Goal: Task Accomplishment & Management: Manage account settings

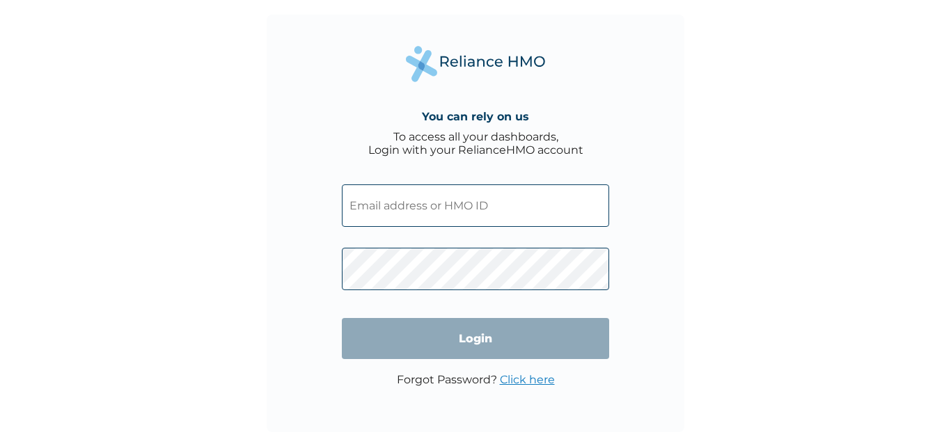
click at [432, 212] on input "text" at bounding box center [475, 206] width 267 height 42
type input "[EMAIL_ADDRESS][DOMAIN_NAME]"
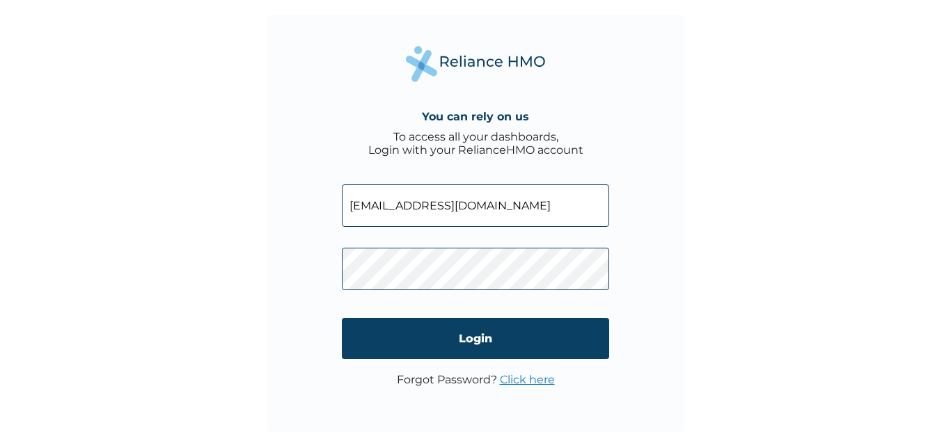
click at [513, 385] on link "Click here" at bounding box center [527, 379] width 55 height 13
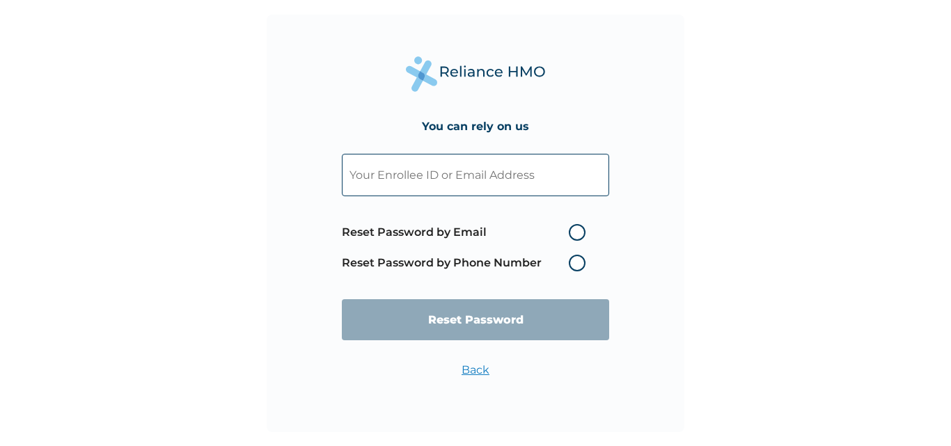
click at [320, 146] on div "You can rely on us Reset Password by Email Reset Password by Phone Number Reset…" at bounding box center [476, 224] width 418 height 418
click at [478, 369] on link "Back" at bounding box center [476, 370] width 28 height 13
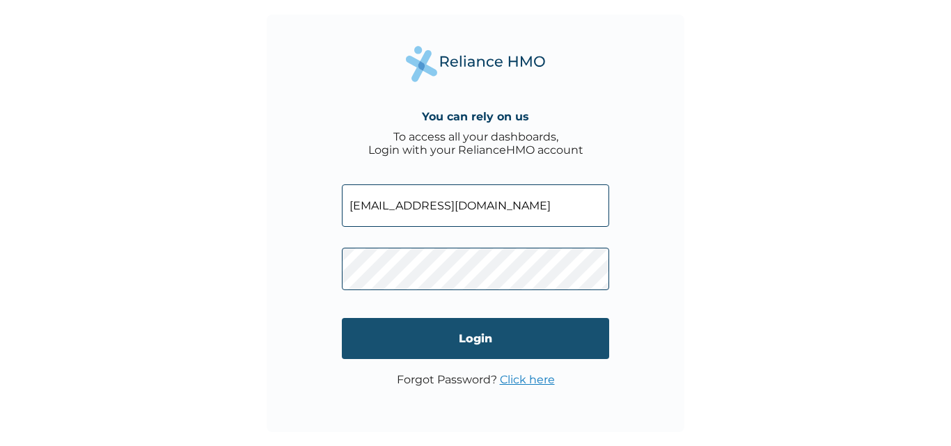
click at [481, 338] on input "Login" at bounding box center [475, 338] width 267 height 41
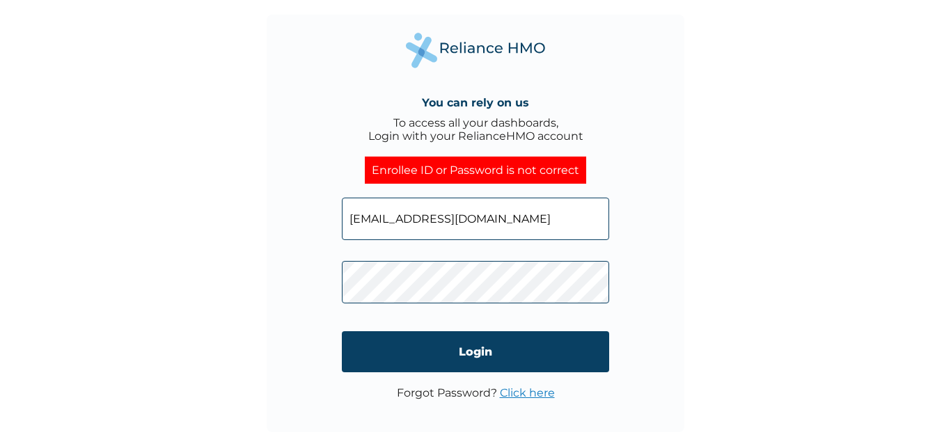
click at [765, 306] on div "You can rely on us To access all your dashboards, Login with your RelianceHMO a…" at bounding box center [475, 223] width 951 height 446
click at [509, 391] on link "Click here" at bounding box center [527, 392] width 55 height 13
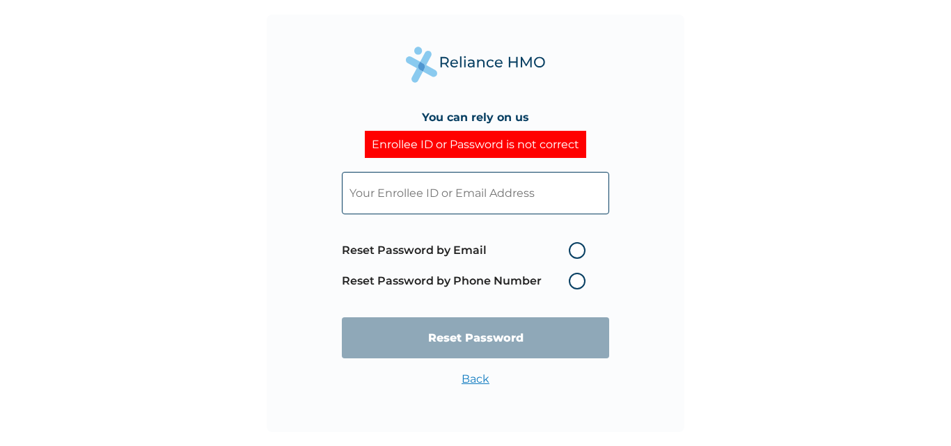
click at [581, 246] on label "Reset Password by Email" at bounding box center [467, 250] width 251 height 17
click at [572, 246] on input "Reset Password by Email" at bounding box center [560, 251] width 22 height 22
radio input "true"
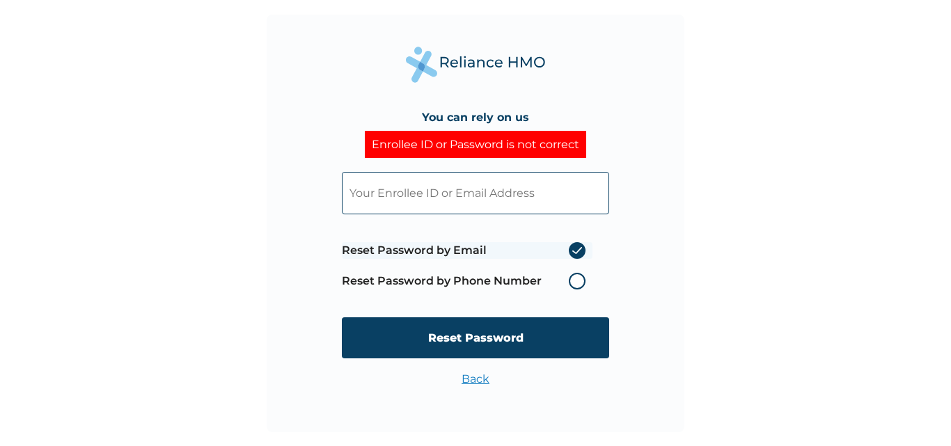
click at [508, 205] on input "text" at bounding box center [475, 193] width 267 height 42
click at [498, 194] on input "text" at bounding box center [475, 193] width 267 height 42
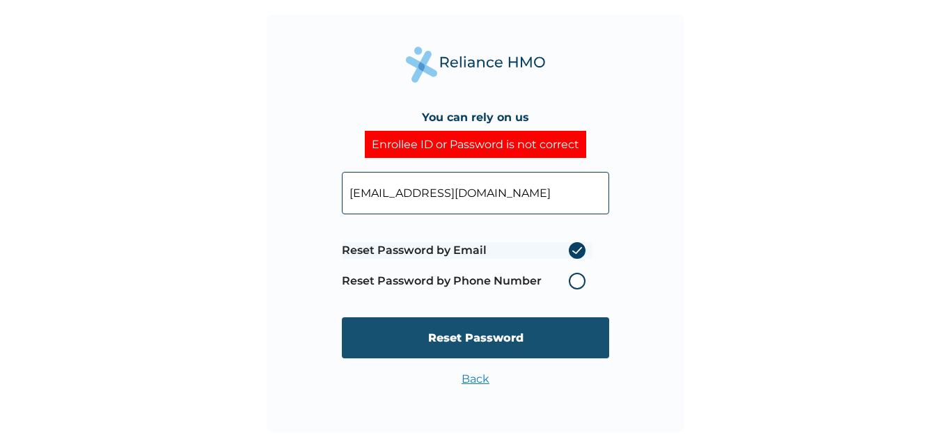
type input "[EMAIL_ADDRESS][DOMAIN_NAME]"
click at [535, 332] on input "Reset Password" at bounding box center [475, 338] width 267 height 41
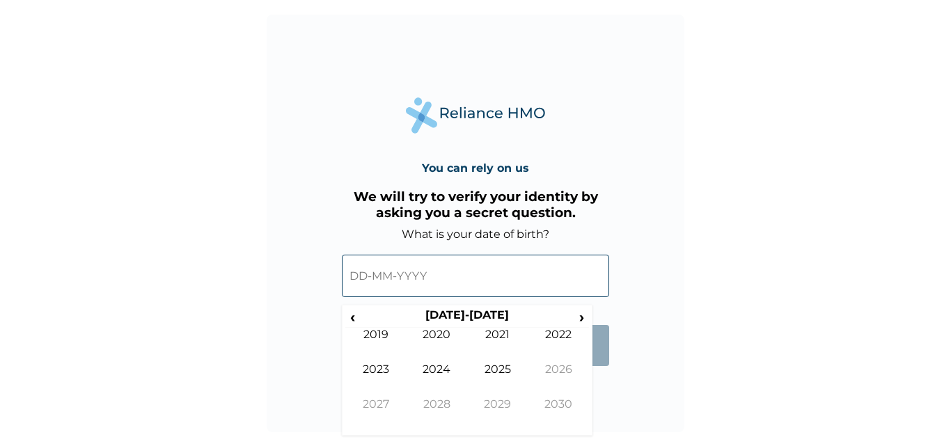
click at [379, 286] on input "text" at bounding box center [475, 276] width 267 height 42
click at [354, 320] on span "‹" at bounding box center [352, 316] width 15 height 17
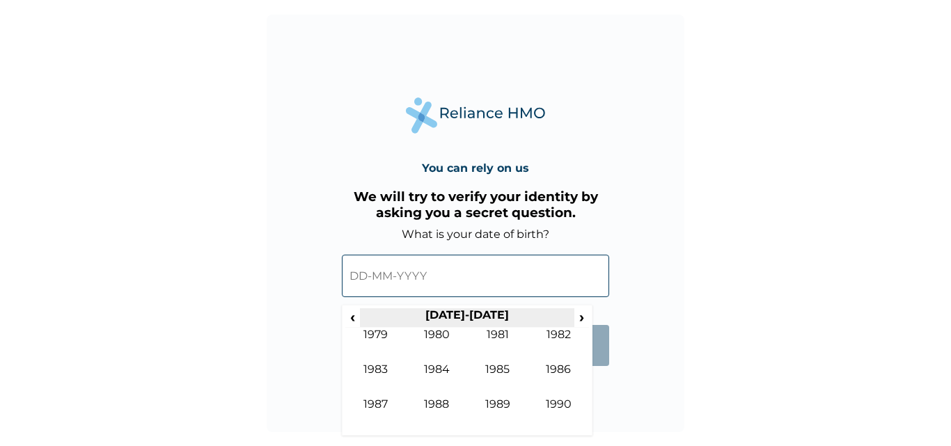
click at [568, 317] on th "1980-1989" at bounding box center [467, 317] width 214 height 19
click at [578, 315] on span "›" at bounding box center [582, 316] width 15 height 17
click at [351, 313] on span "‹" at bounding box center [352, 316] width 15 height 17
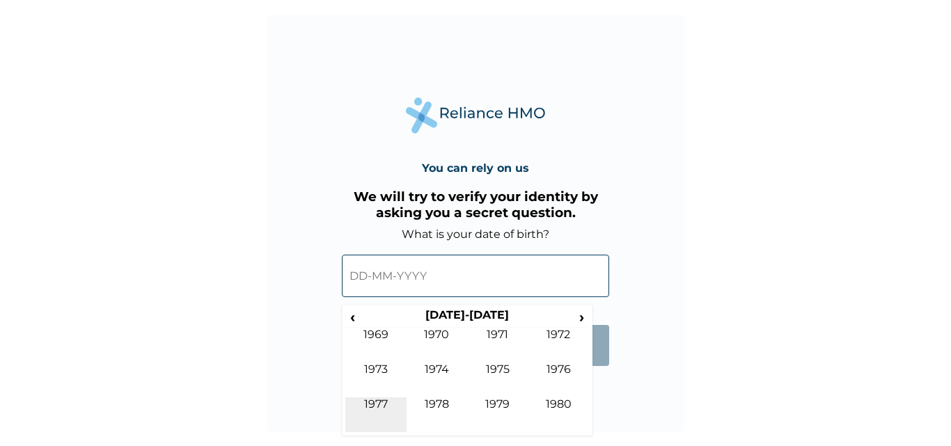
click at [391, 399] on td "1977" at bounding box center [375, 415] width 61 height 35
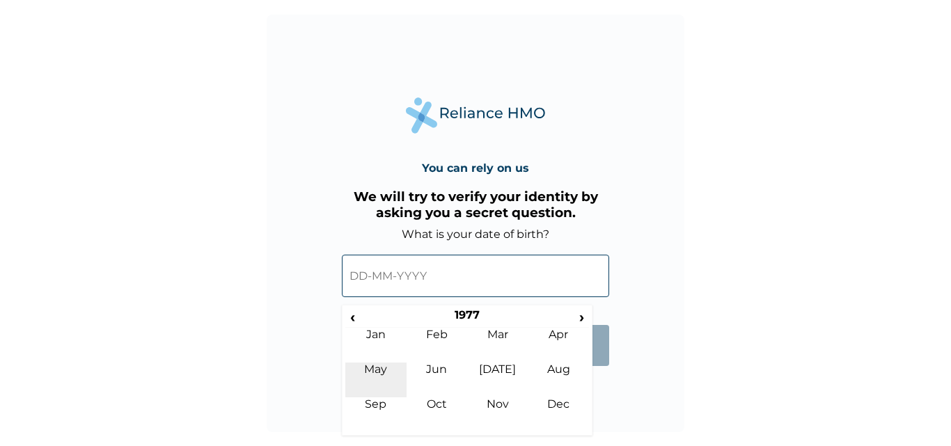
click at [386, 370] on td "May" at bounding box center [375, 380] width 61 height 35
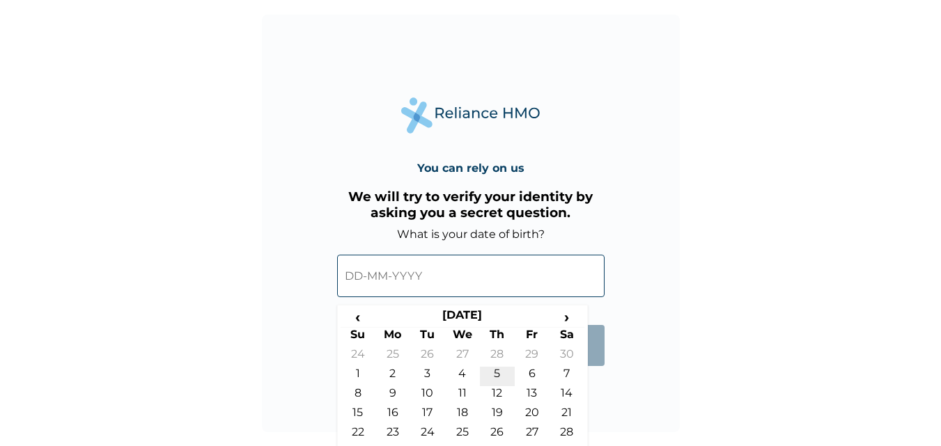
click at [496, 378] on td "5" at bounding box center [497, 376] width 35 height 19
type input "05-05-1977"
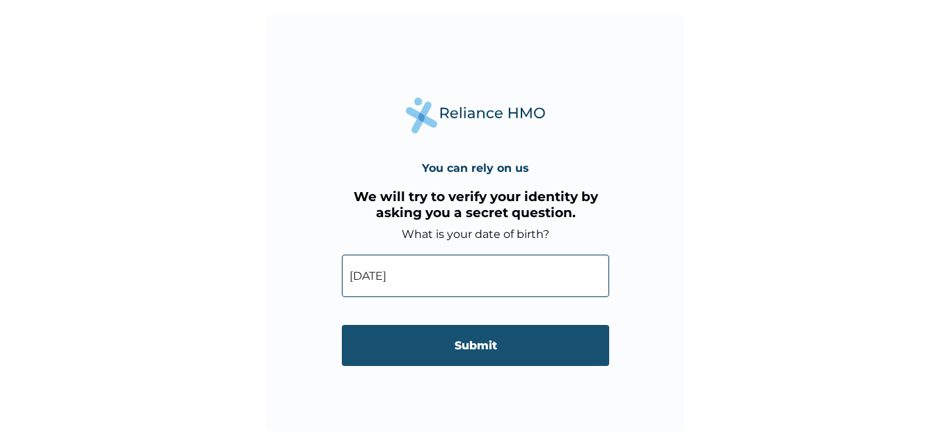
click at [446, 352] on input "Submit" at bounding box center [475, 345] width 267 height 41
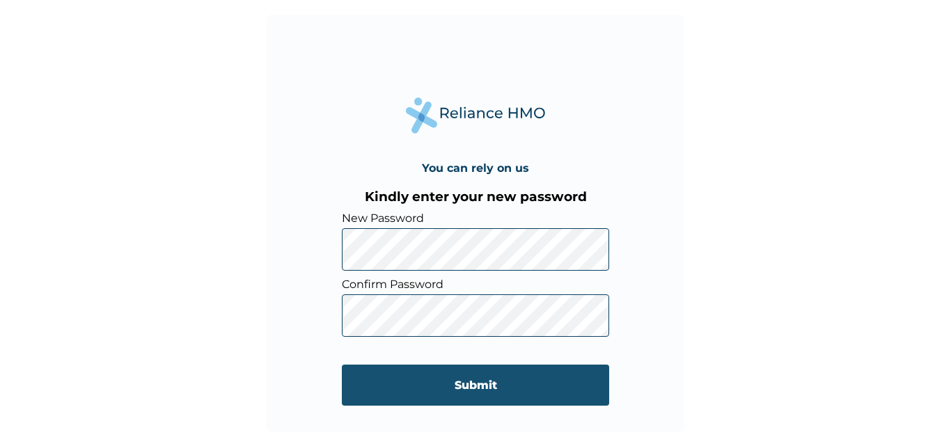
click at [468, 385] on input "Submit" at bounding box center [475, 385] width 267 height 41
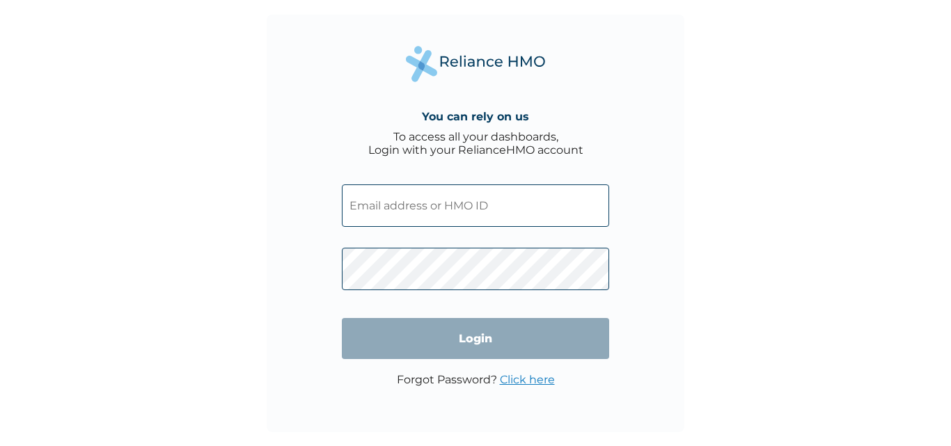
type input "[EMAIL_ADDRESS][DOMAIN_NAME]"
click at [409, 341] on input "Login" at bounding box center [475, 338] width 267 height 41
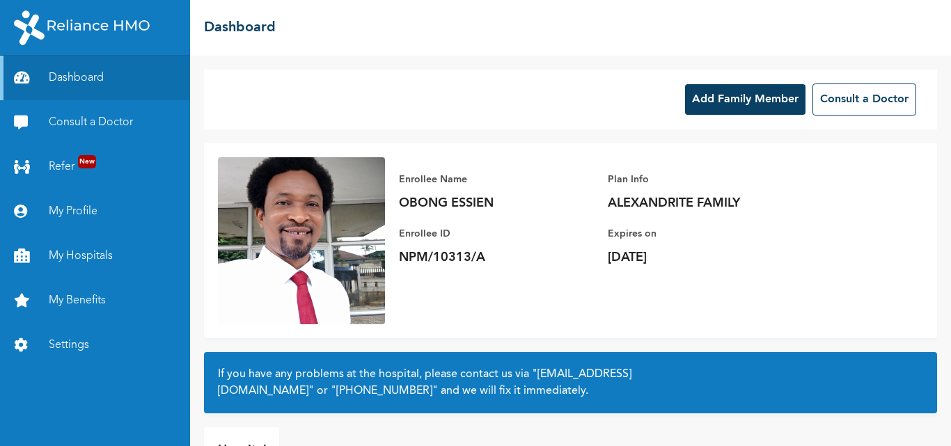
click at [770, 104] on button "Add Family Member" at bounding box center [745, 99] width 120 height 31
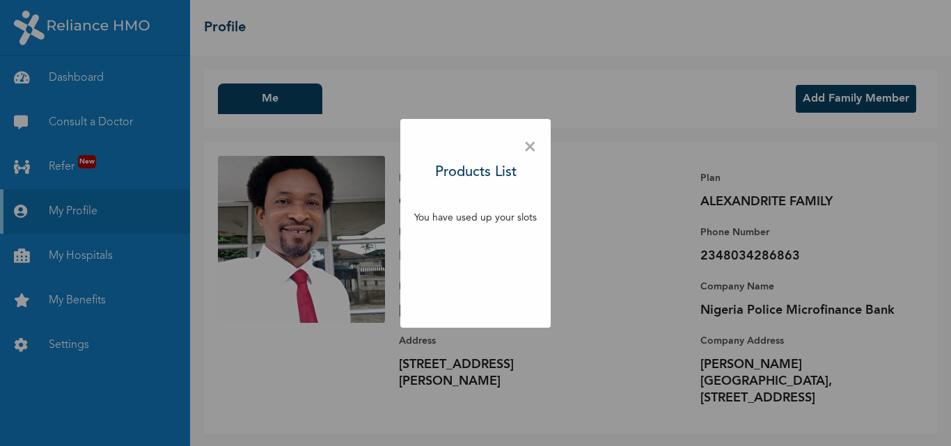
click at [533, 146] on span "×" at bounding box center [530, 147] width 13 height 29
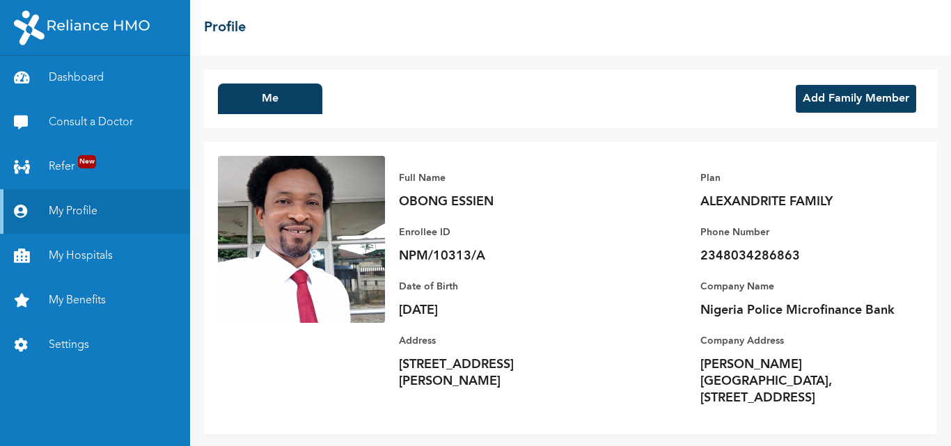
click at [802, 97] on button "Add Family Member" at bounding box center [856, 99] width 120 height 28
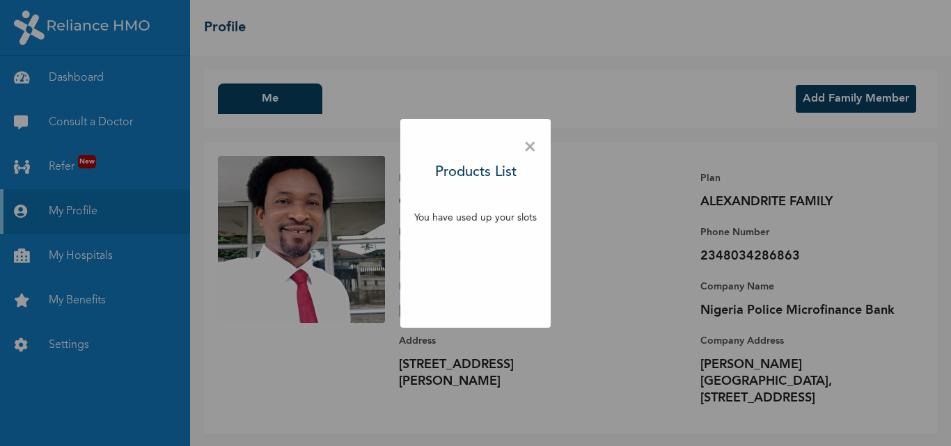
click at [531, 146] on span "×" at bounding box center [530, 147] width 13 height 29
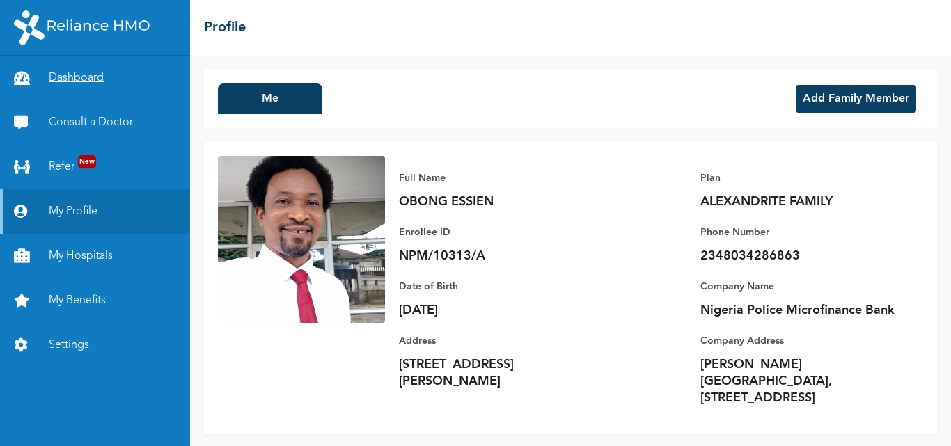
click at [100, 79] on link "Dashboard" at bounding box center [95, 78] width 190 height 45
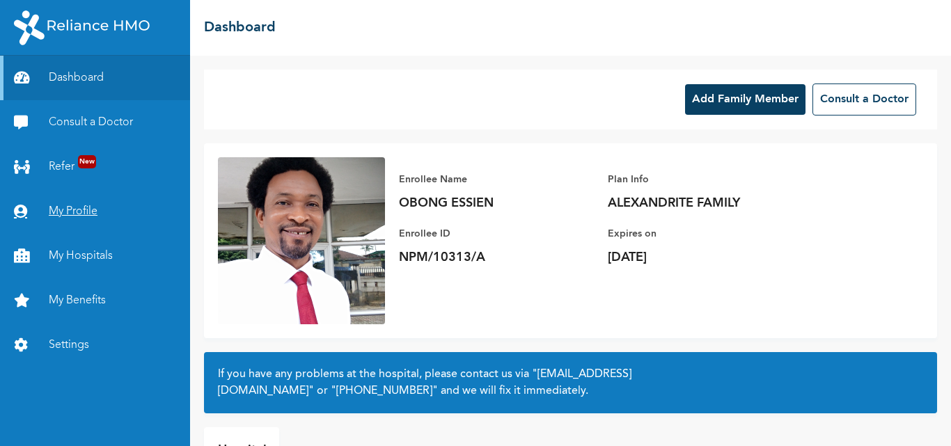
click at [102, 211] on link "My Profile" at bounding box center [95, 211] width 190 height 45
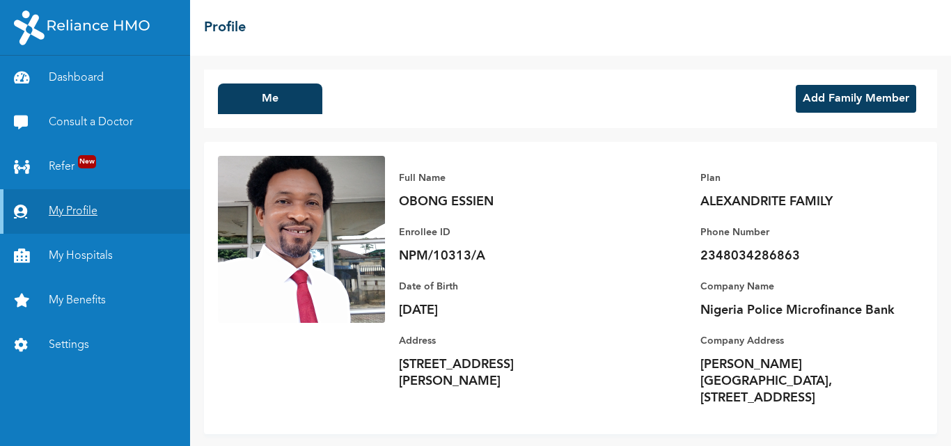
click at [81, 212] on link "My Profile" at bounding box center [95, 211] width 190 height 45
click at [79, 252] on link "My Hospitals" at bounding box center [95, 256] width 190 height 45
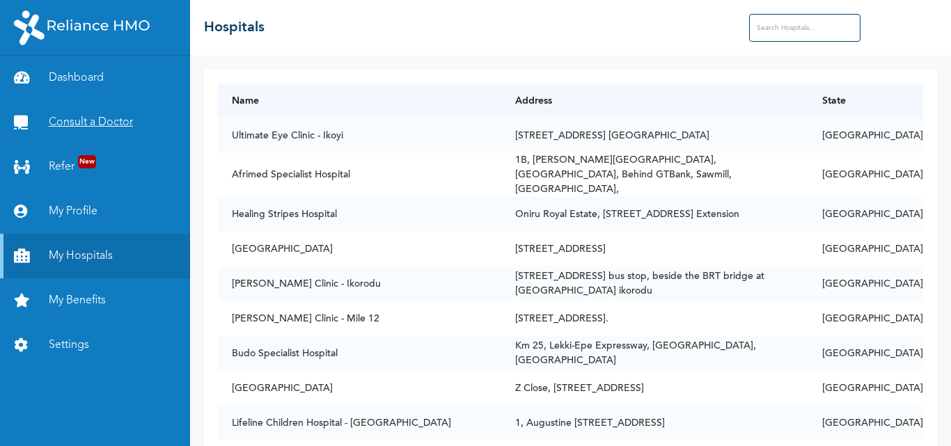
click at [81, 127] on link "Consult a Doctor" at bounding box center [95, 122] width 190 height 45
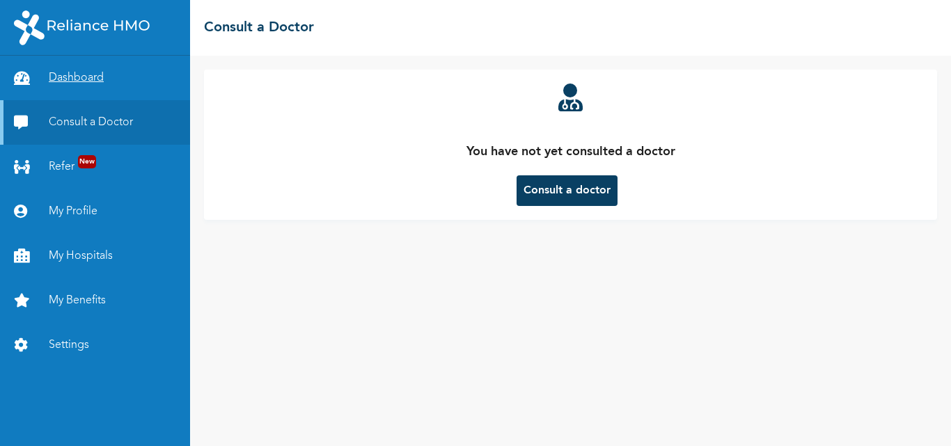
click at [82, 80] on link "Dashboard" at bounding box center [95, 78] width 190 height 45
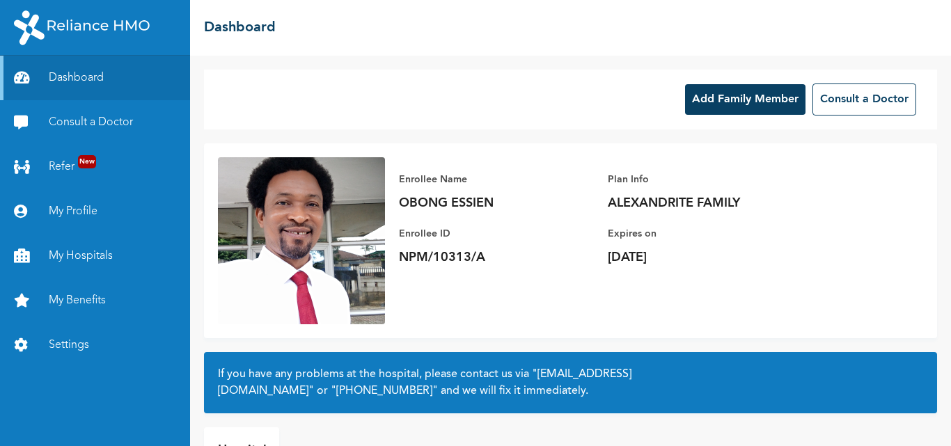
scroll to position [93, 0]
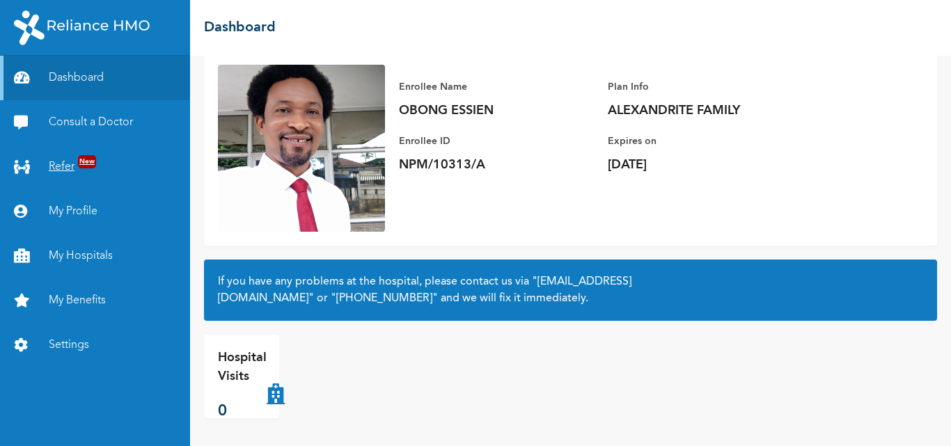
click at [62, 169] on link "Refer New" at bounding box center [95, 167] width 190 height 45
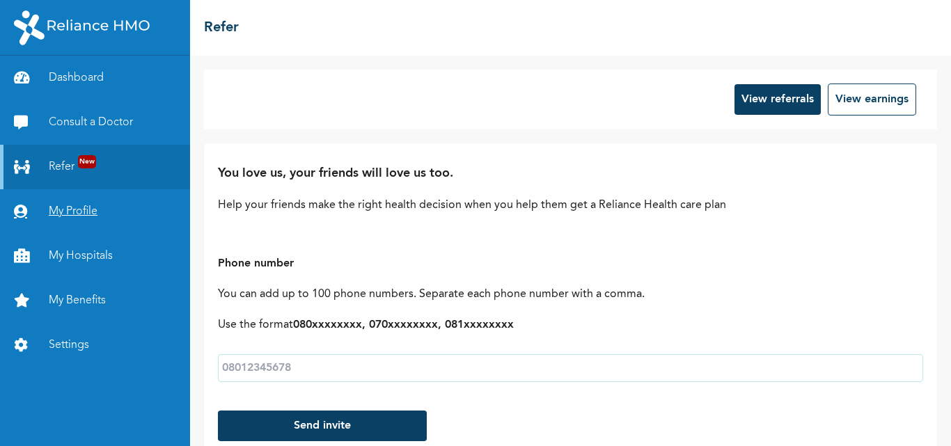
click at [81, 206] on link "My Profile" at bounding box center [95, 211] width 190 height 45
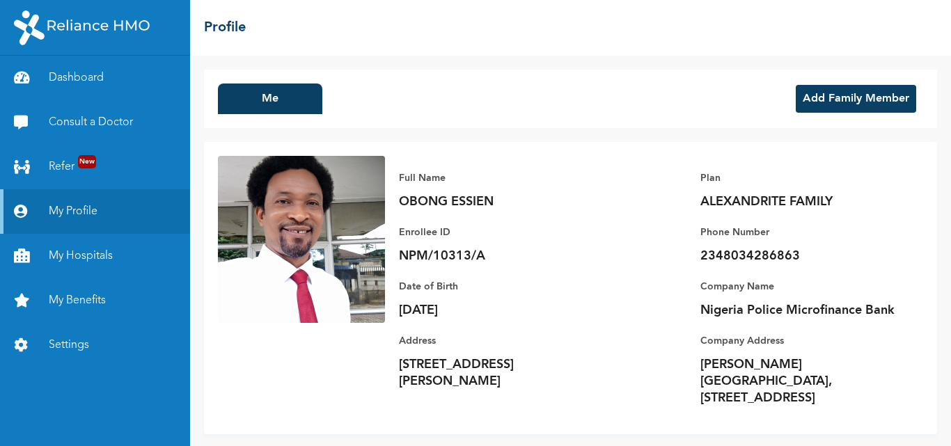
click at [827, 101] on button "Add Family Member" at bounding box center [856, 99] width 120 height 28
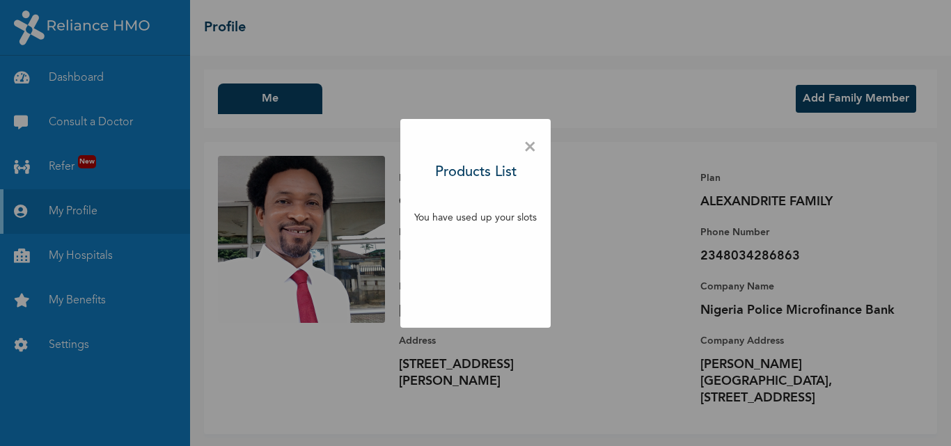
click at [528, 146] on span "×" at bounding box center [530, 147] width 13 height 29
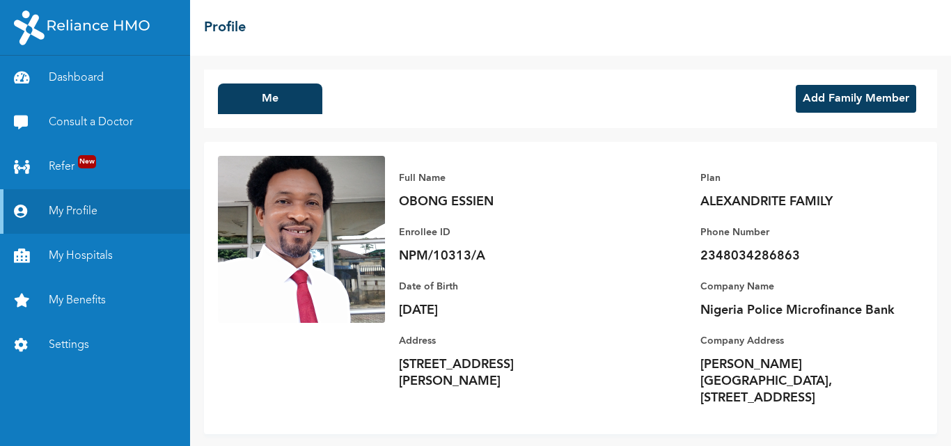
click at [835, 103] on button "Add Family Member" at bounding box center [856, 99] width 120 height 28
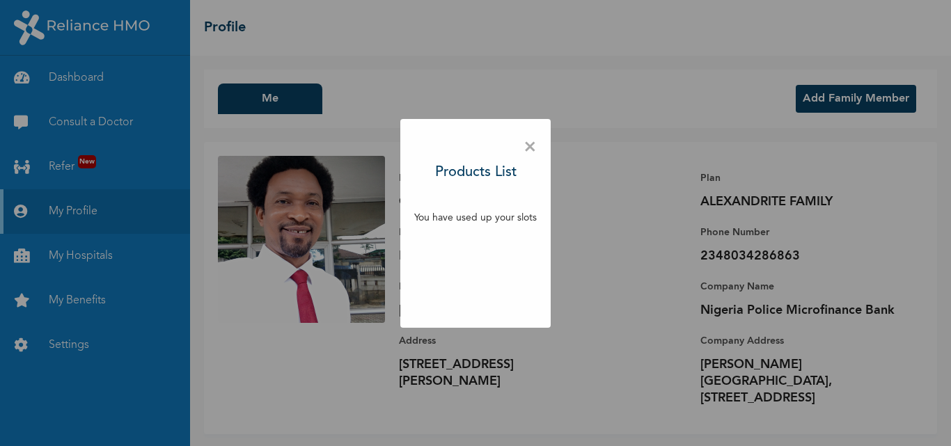
click at [534, 144] on span "×" at bounding box center [530, 147] width 13 height 29
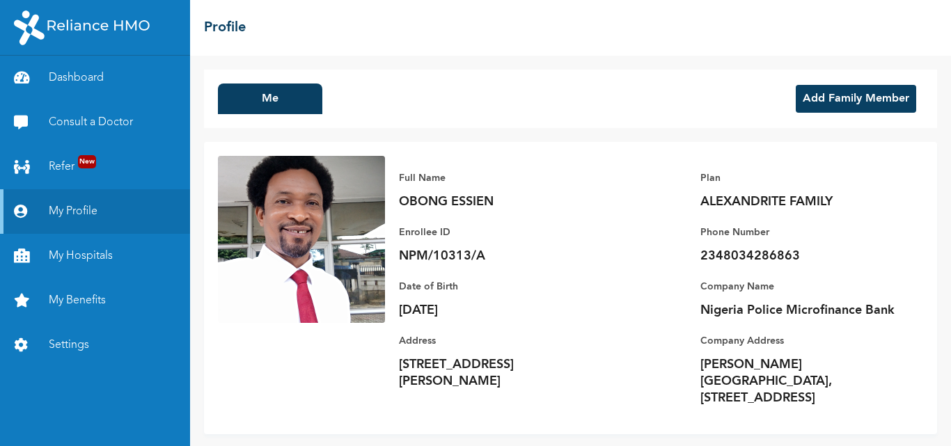
click at [874, 107] on button "Add Family Member" at bounding box center [856, 99] width 120 height 28
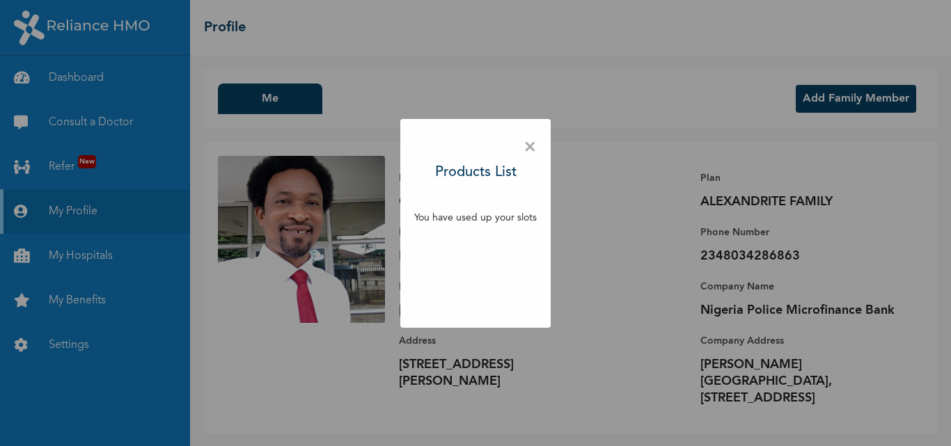
click at [526, 147] on span "×" at bounding box center [530, 147] width 13 height 29
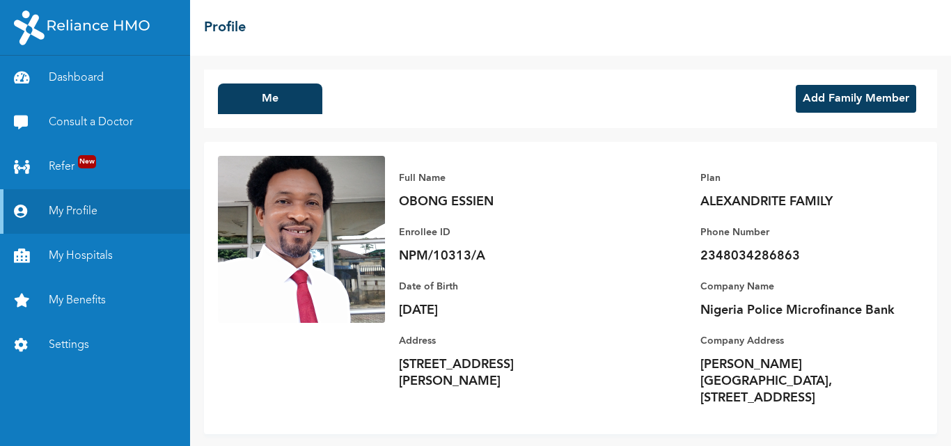
click at [817, 95] on button "Add Family Member" at bounding box center [856, 99] width 120 height 28
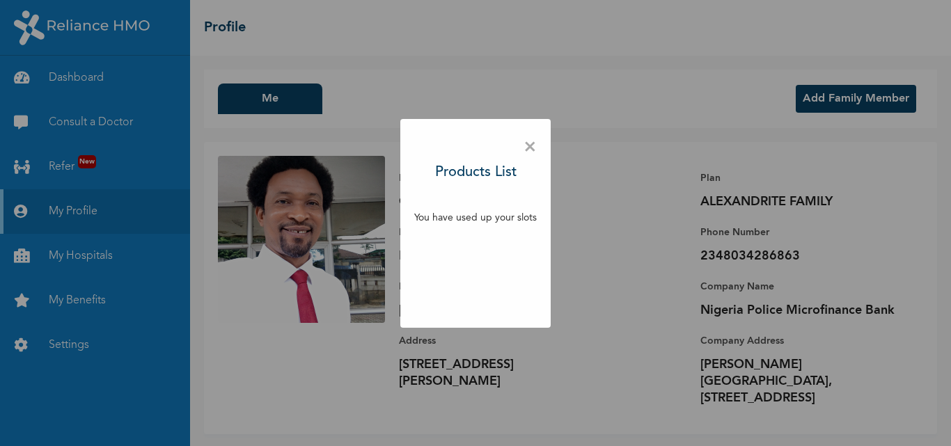
click at [531, 147] on span "×" at bounding box center [530, 147] width 13 height 29
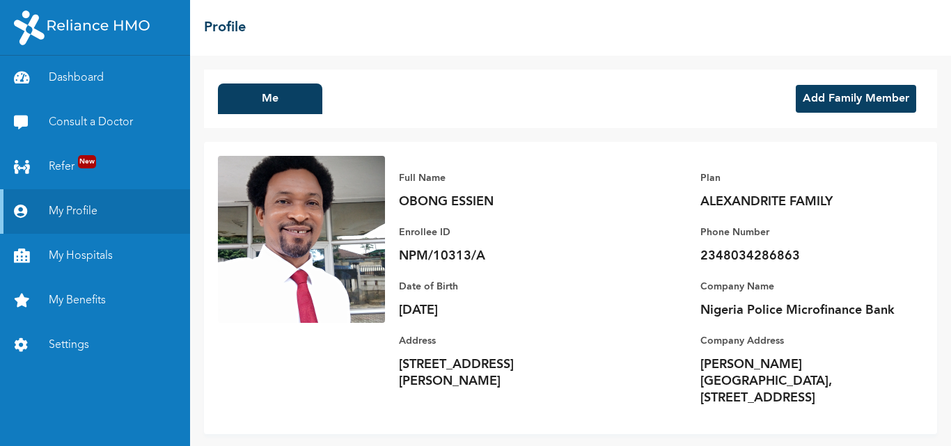
click at [811, 105] on button "Add Family Member" at bounding box center [856, 99] width 120 height 28
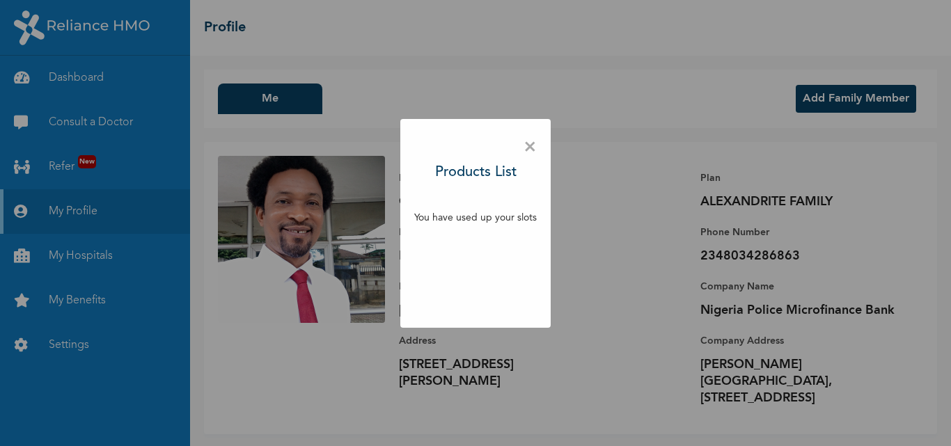
click at [532, 151] on span "×" at bounding box center [530, 147] width 13 height 29
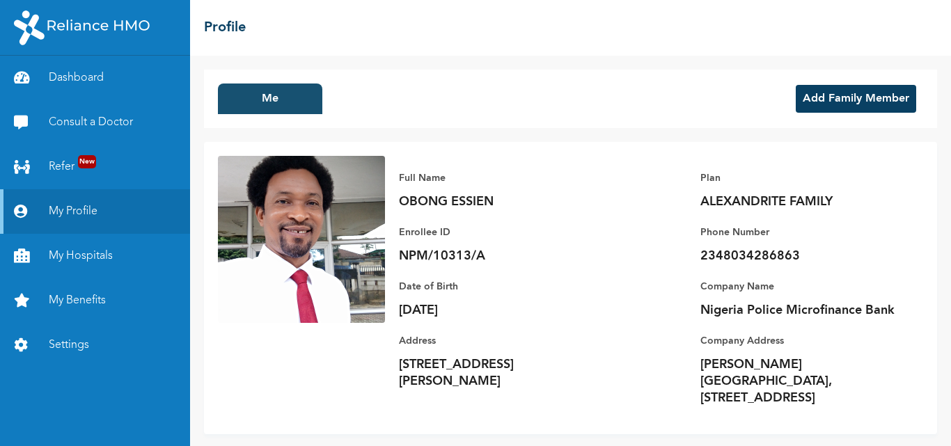
click at [274, 98] on button "Me" at bounding box center [270, 99] width 104 height 31
click at [98, 305] on link "My Benefits" at bounding box center [95, 301] width 190 height 45
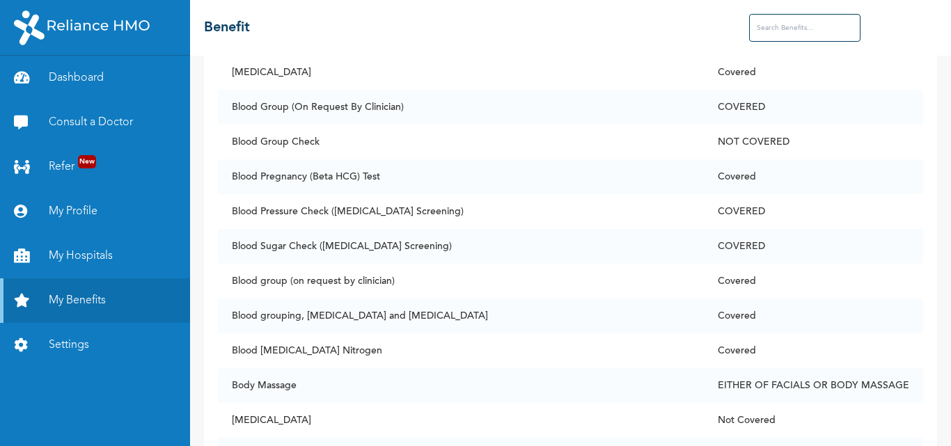
scroll to position [1045, 0]
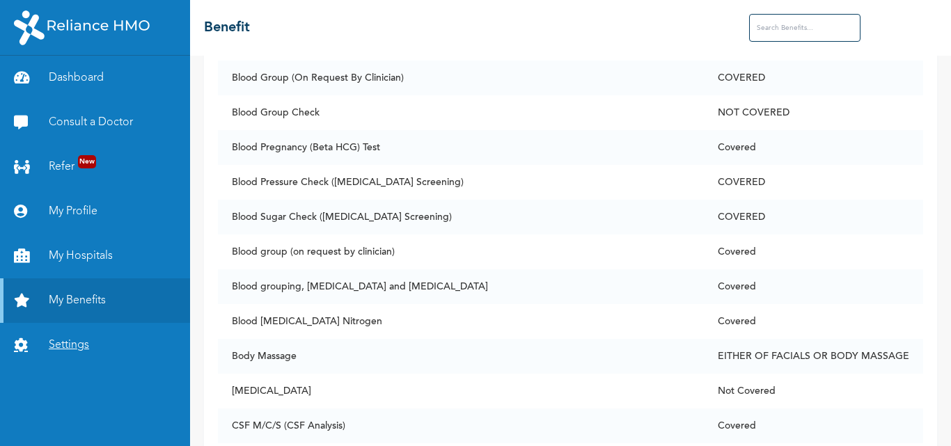
click at [72, 343] on link "Settings" at bounding box center [95, 345] width 190 height 45
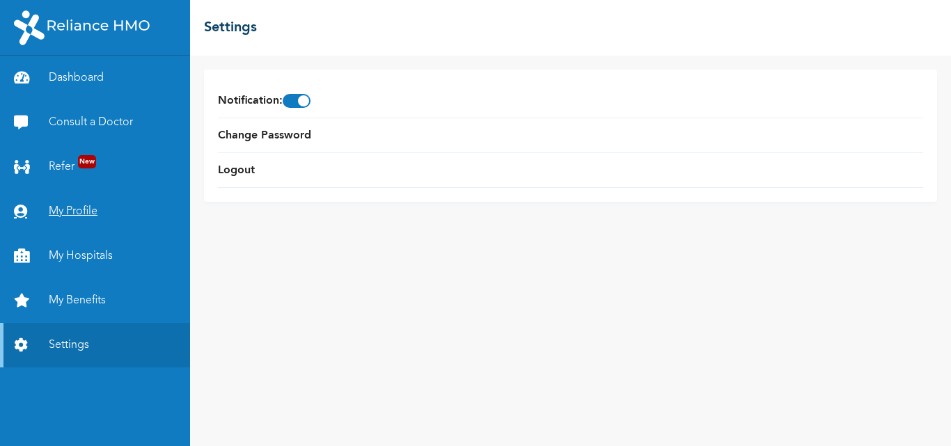
click at [69, 207] on link "My Profile" at bounding box center [95, 211] width 190 height 45
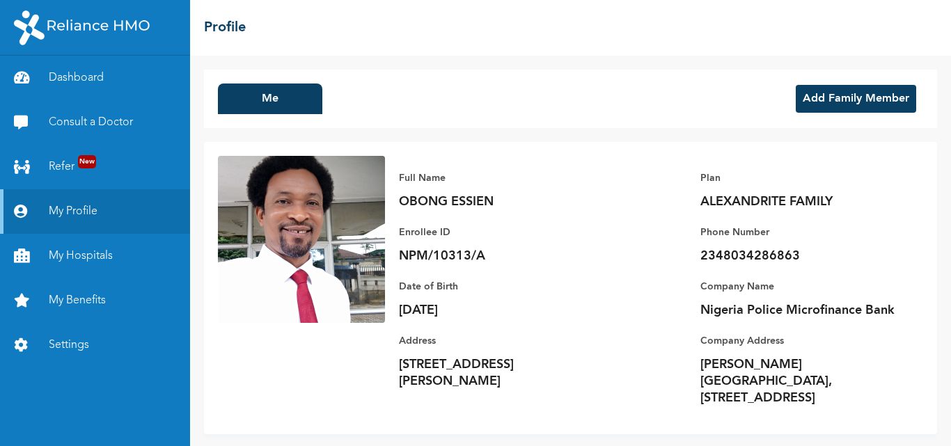
click at [857, 100] on button "Add Family Member" at bounding box center [856, 99] width 120 height 28
